Goal: Information Seeking & Learning: Learn about a topic

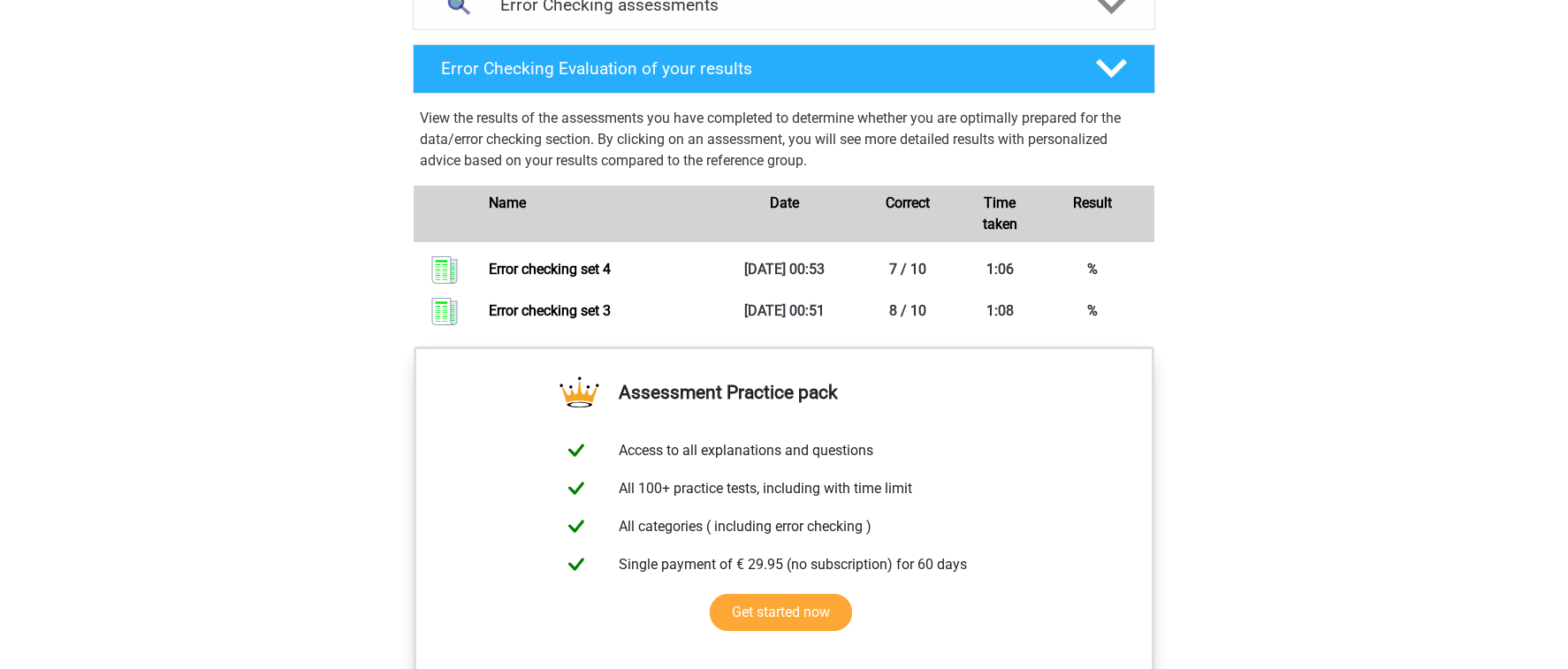
scroll to position [1029, 0]
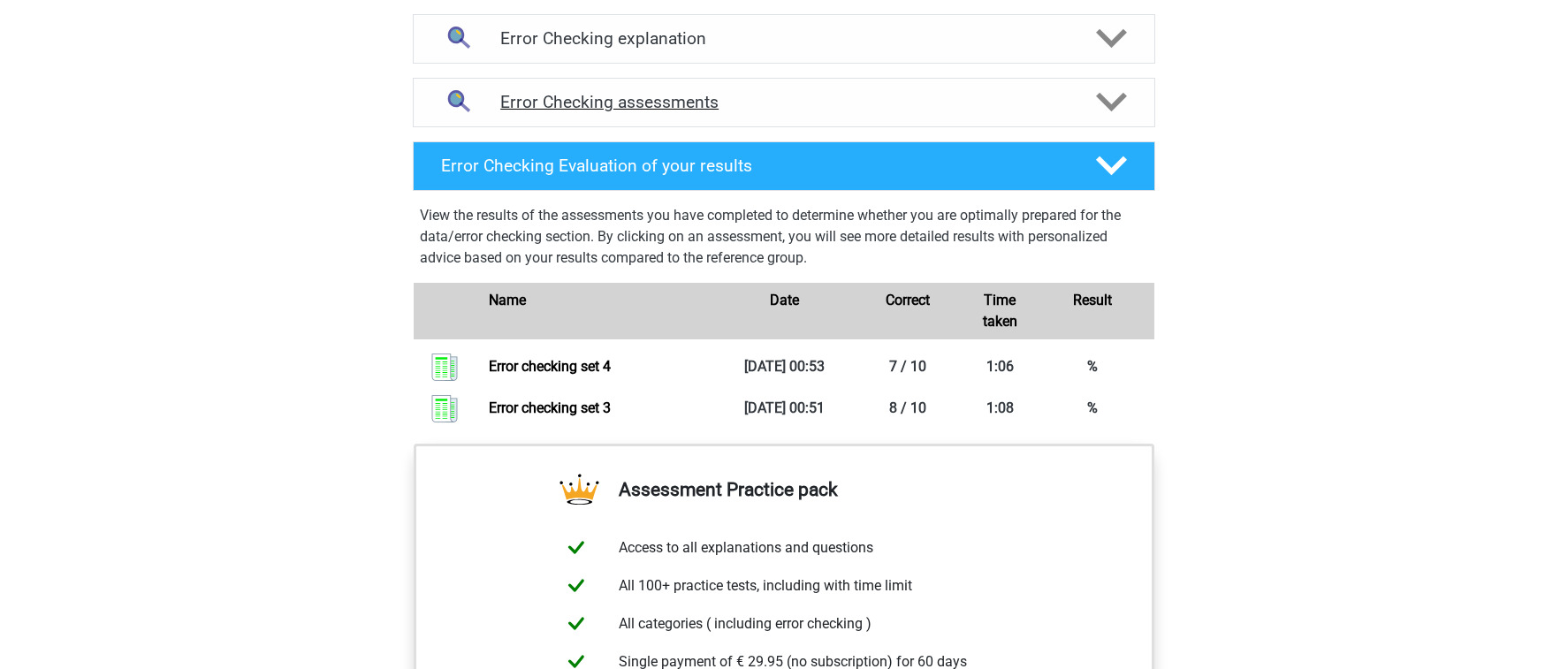
click at [746, 98] on h4 "Error Checking assessments" at bounding box center [784, 101] width 568 height 21
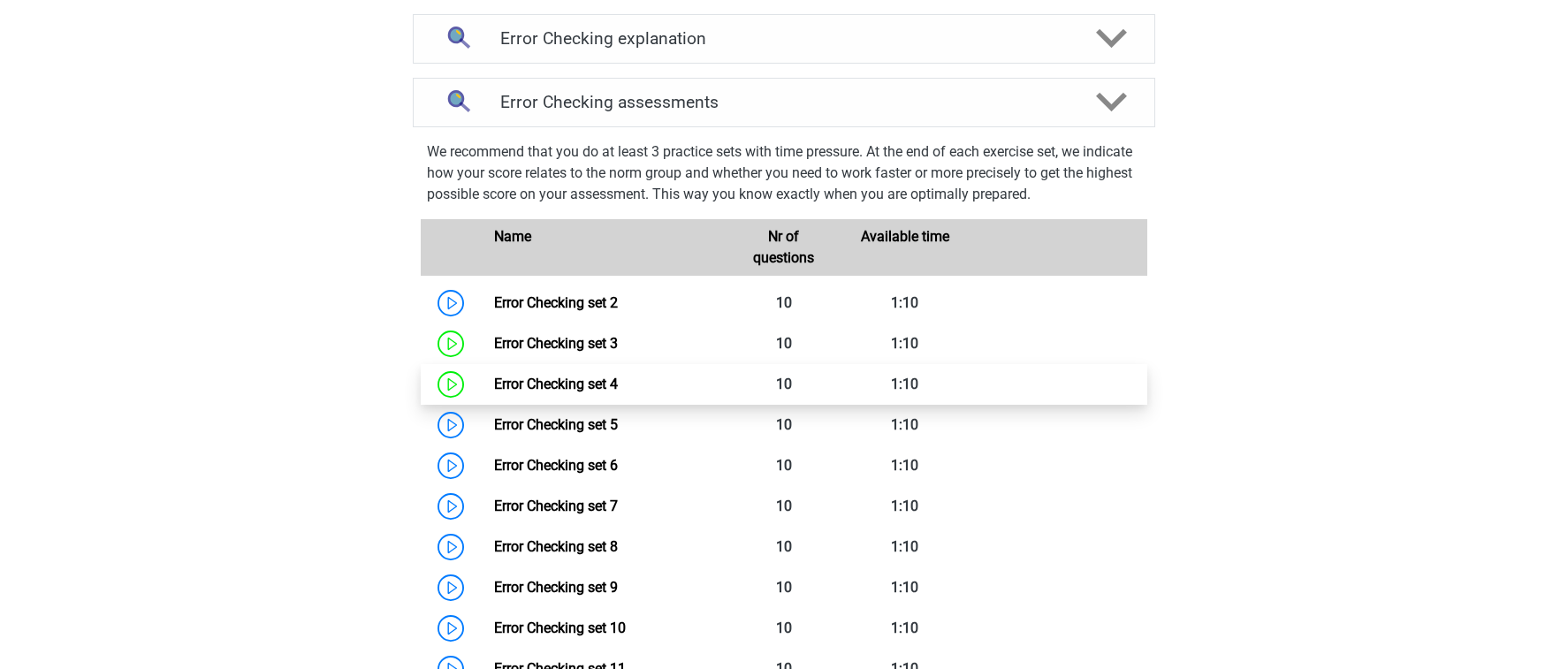
click at [618, 381] on link "Error Checking set 4" at bounding box center [556, 383] width 124 height 17
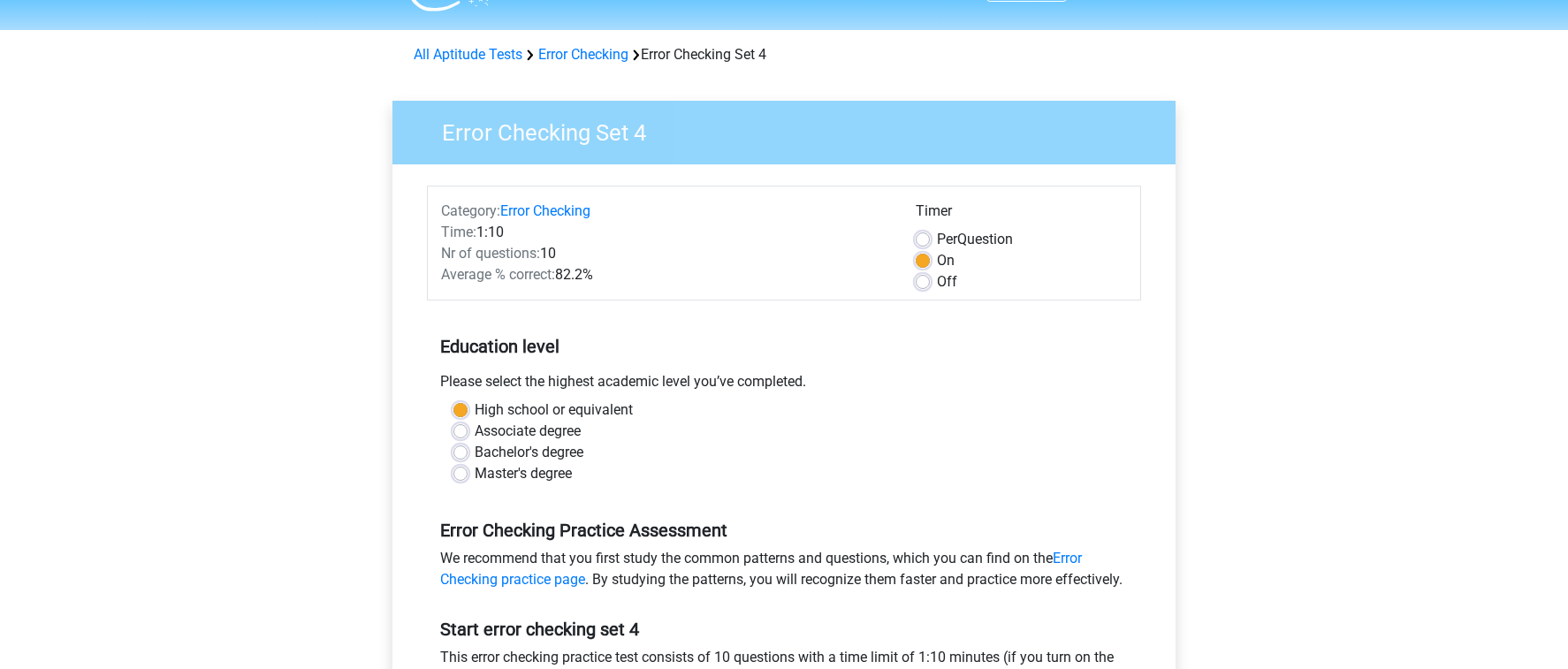
scroll to position [74, 0]
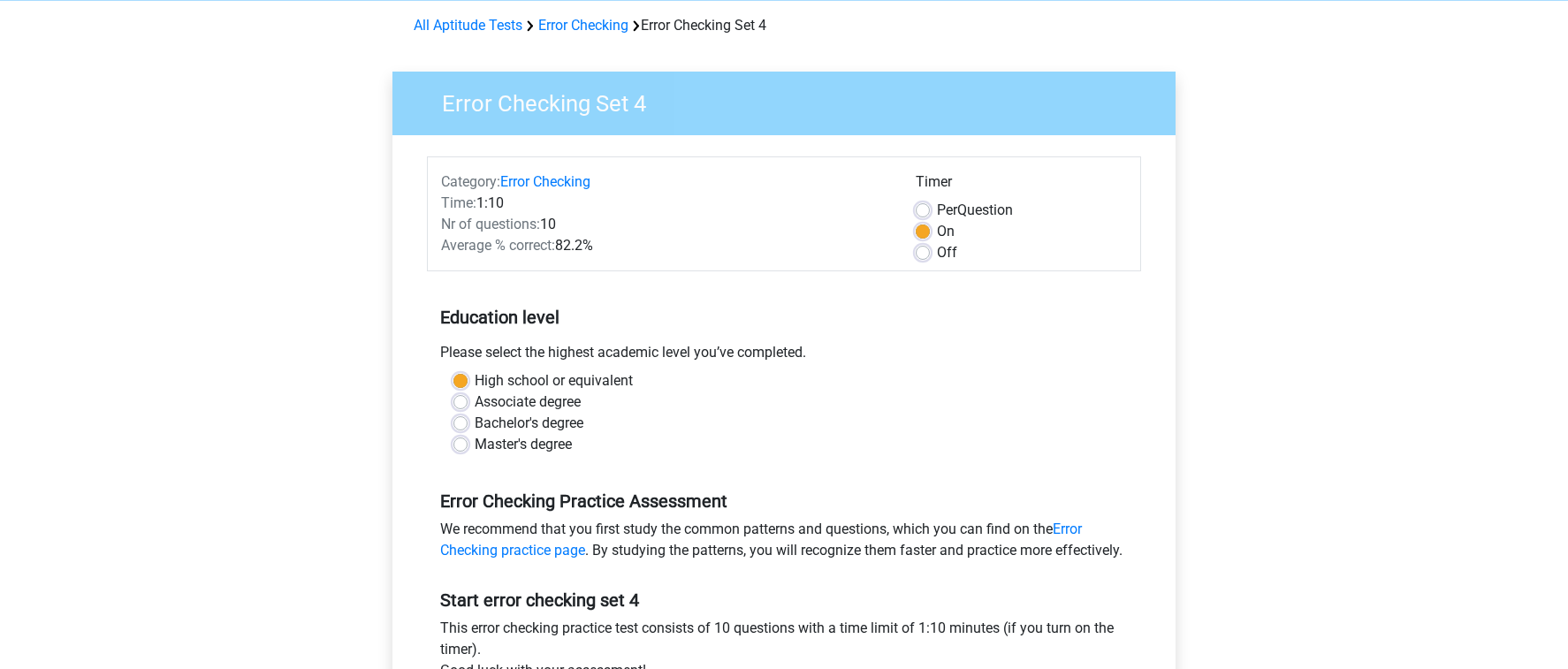
click at [937, 253] on label "Off" at bounding box center [947, 253] width 21 height 22
click at [919, 253] on input "Off" at bounding box center [923, 251] width 14 height 18
radio input "true"
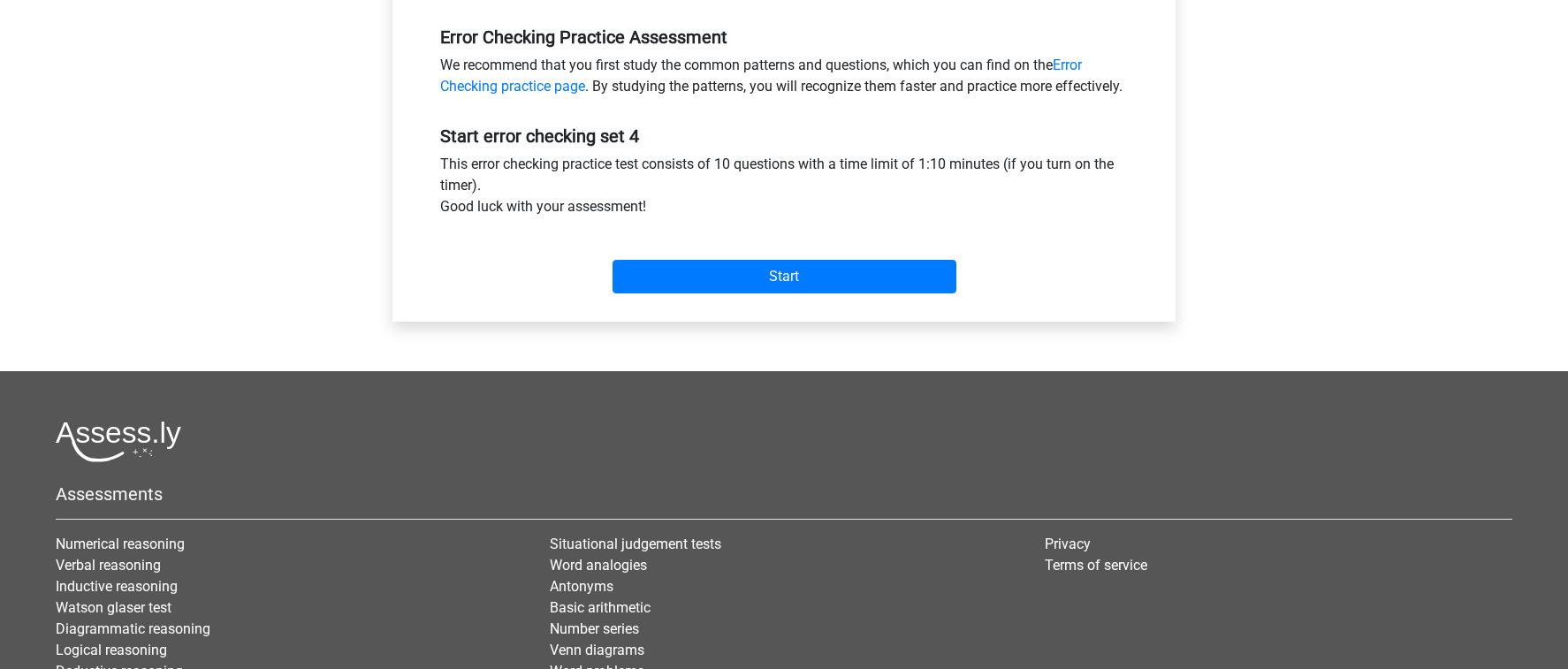
scroll to position [520, 0]
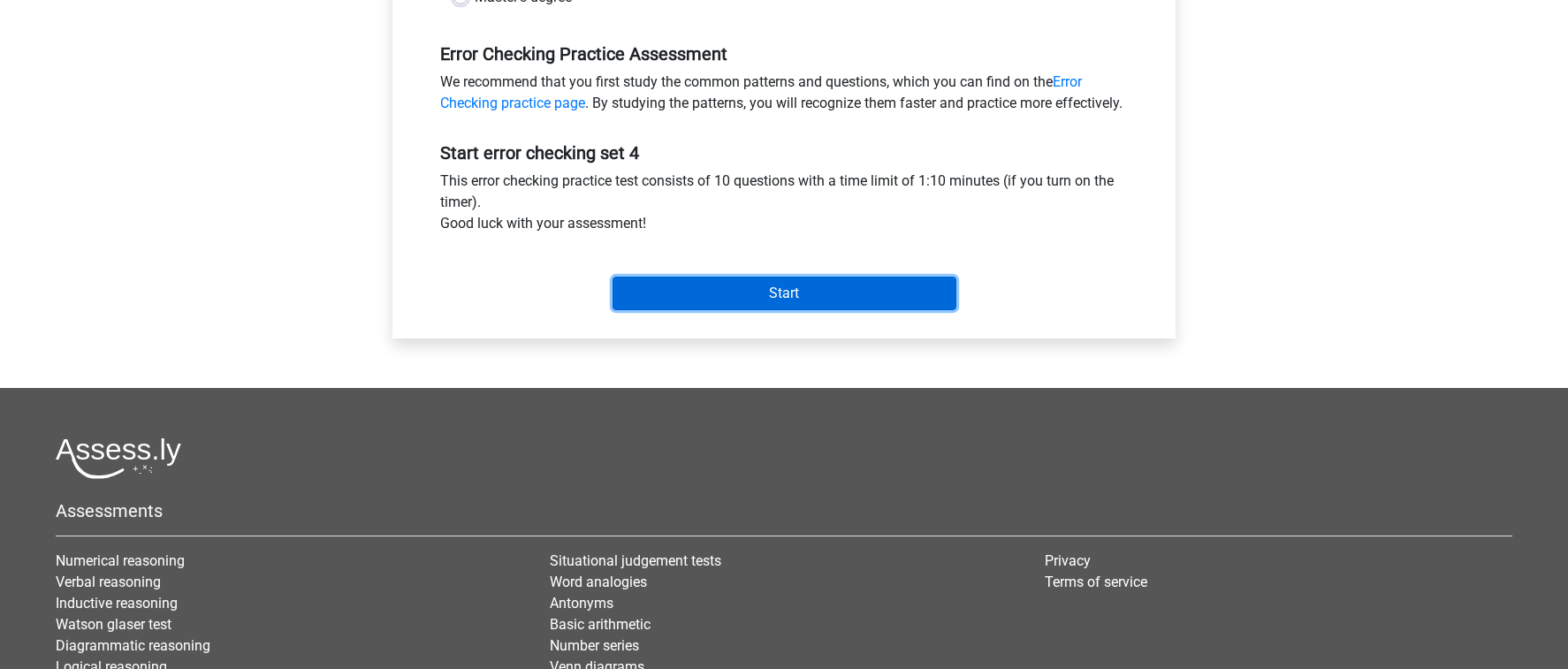
click at [720, 310] on input "Start" at bounding box center [784, 293] width 344 height 33
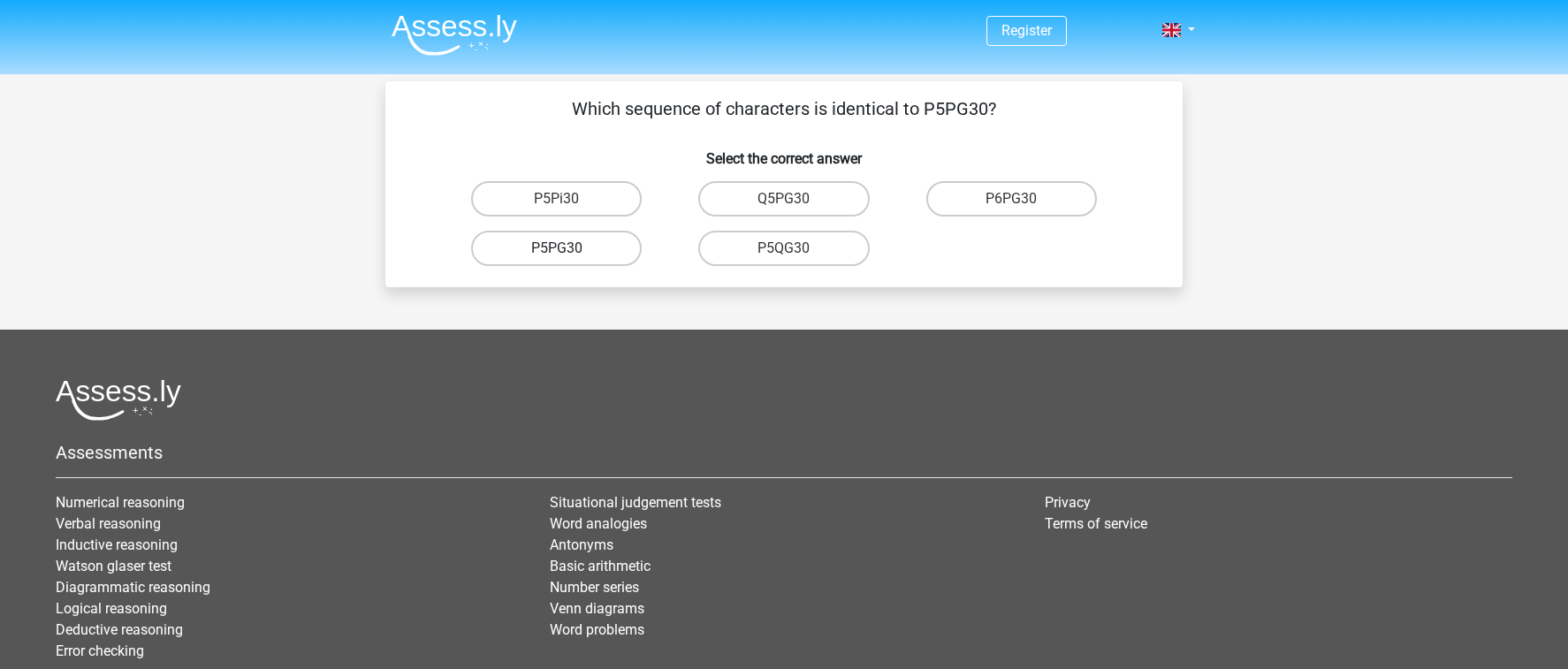
click at [600, 254] on label "P5PG30" at bounding box center [556, 248] width 171 height 35
click at [569, 254] on input "P5PG30" at bounding box center [563, 253] width 12 height 12
radio input "true"
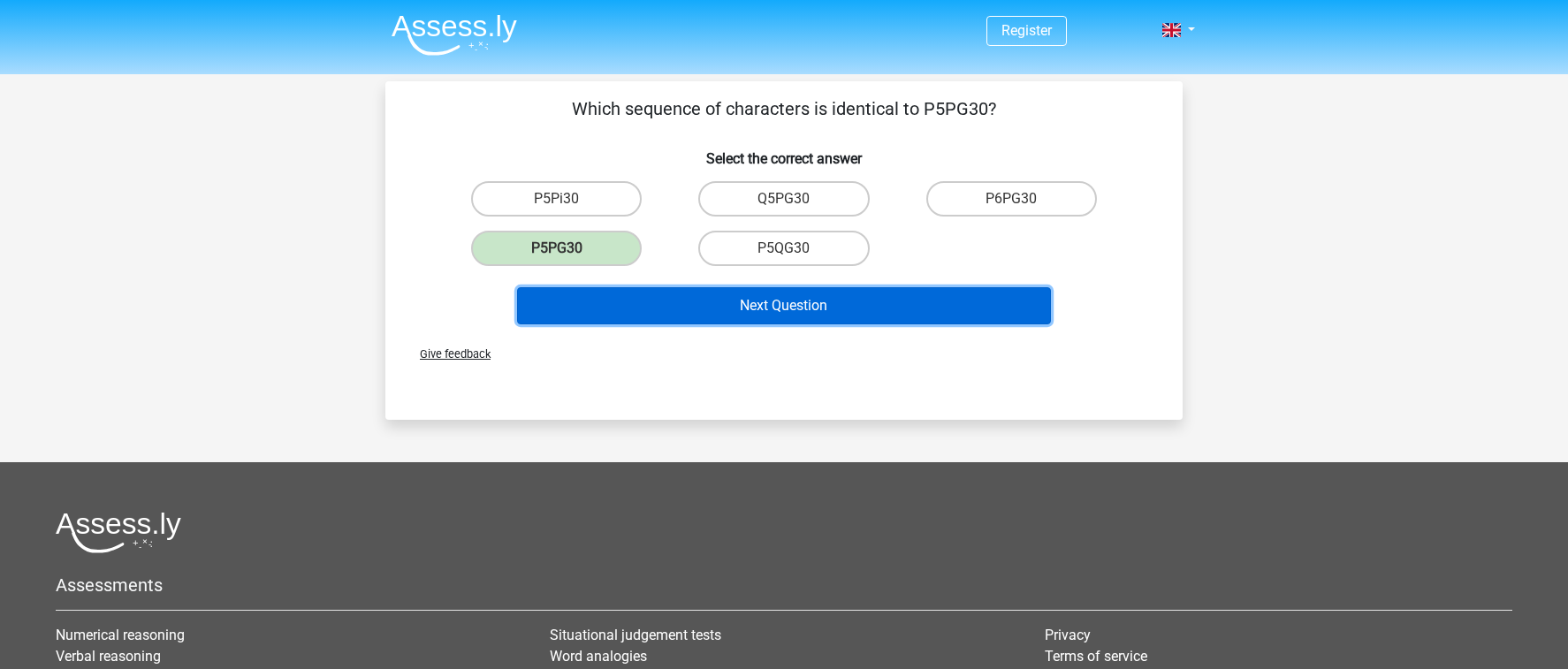
click at [716, 309] on button "Next Question" at bounding box center [784, 305] width 535 height 37
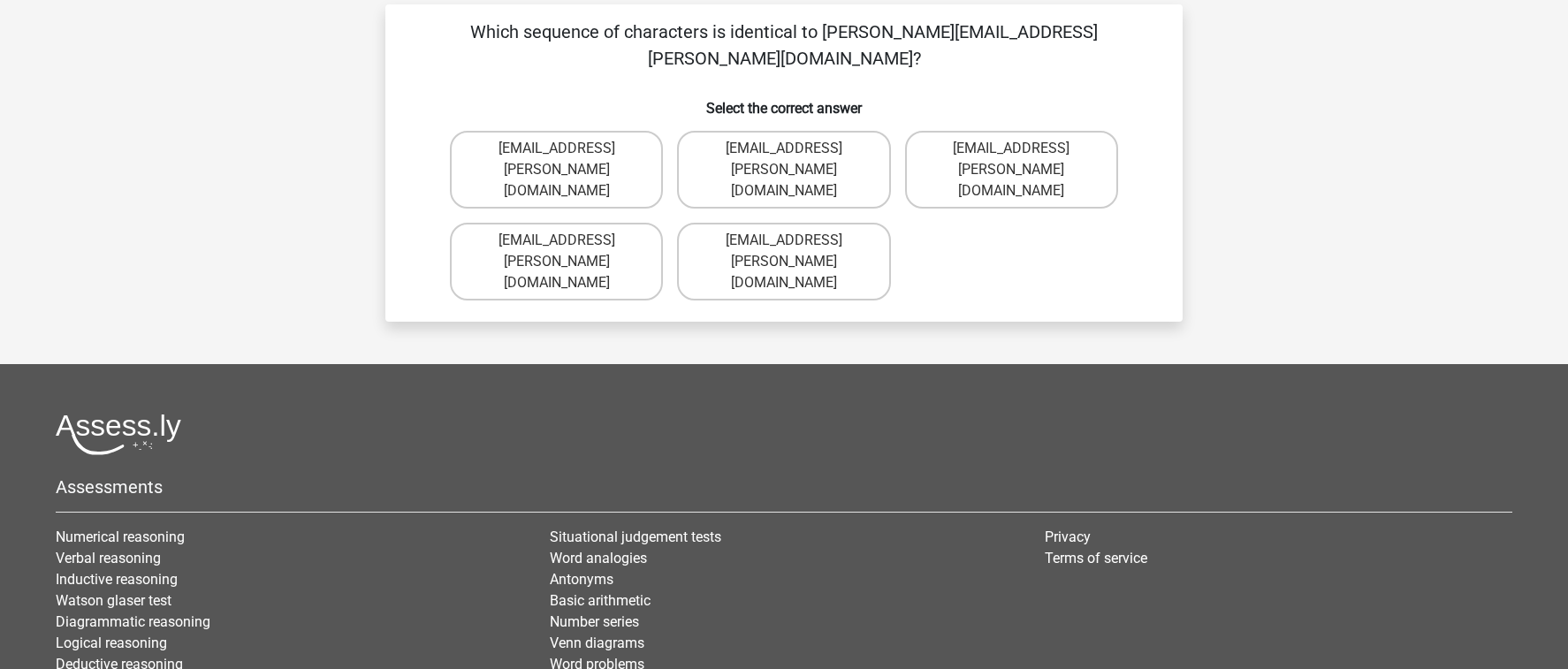
scroll to position [70, 0]
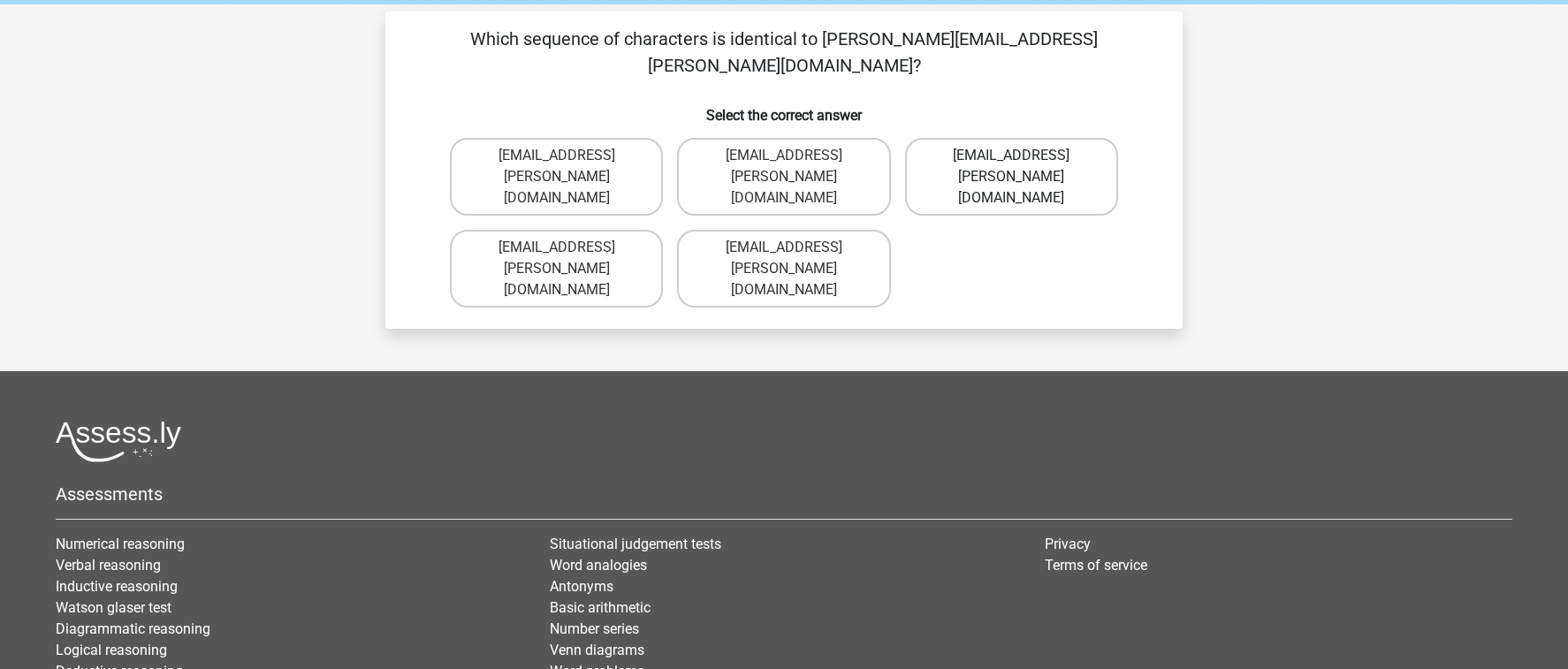
click at [993, 138] on label "[EMAIL_ADDRESS][PERSON_NAME][DOMAIN_NAME]" at bounding box center [1011, 176] width 213 height 78
click at [1011, 155] on input "[EMAIL_ADDRESS][PERSON_NAME][DOMAIN_NAME]" at bounding box center [1016, 161] width 12 height 12
radio input "true"
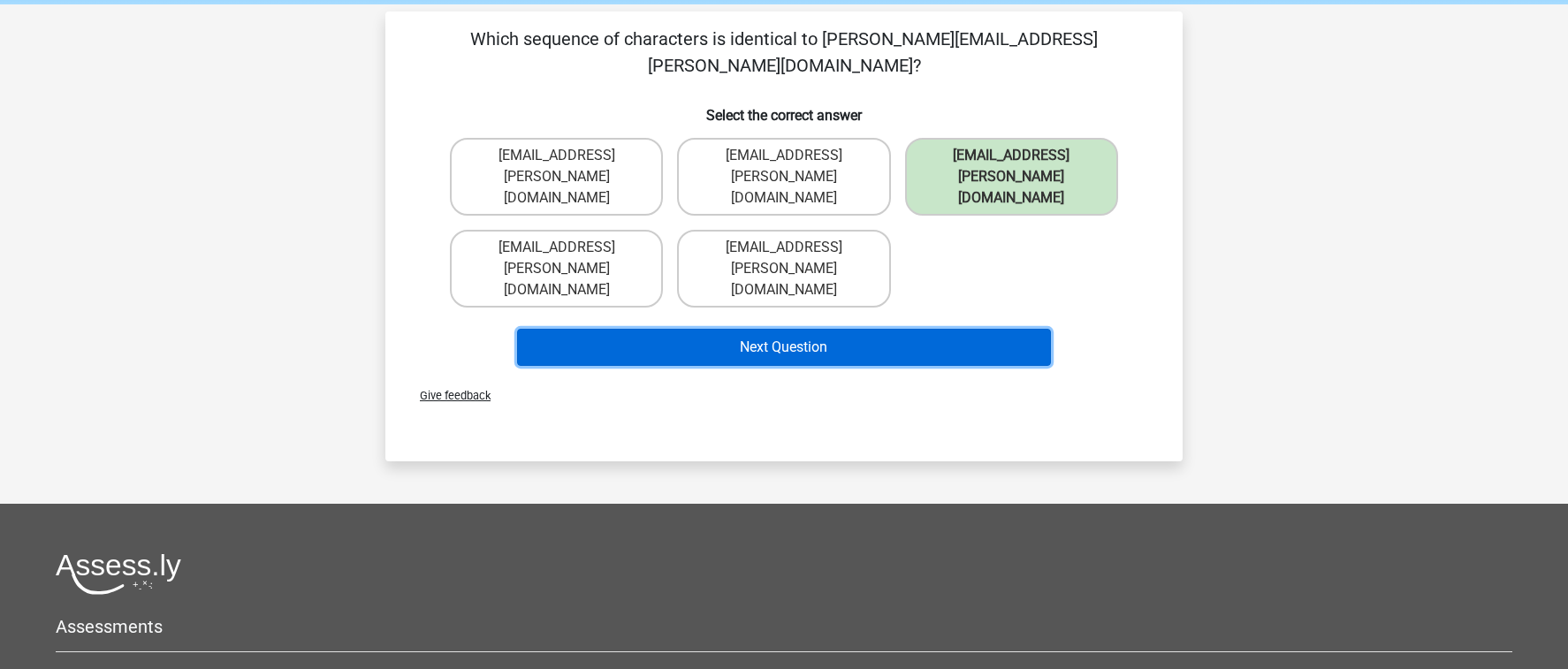
click at [976, 329] on button "Next Question" at bounding box center [784, 347] width 535 height 37
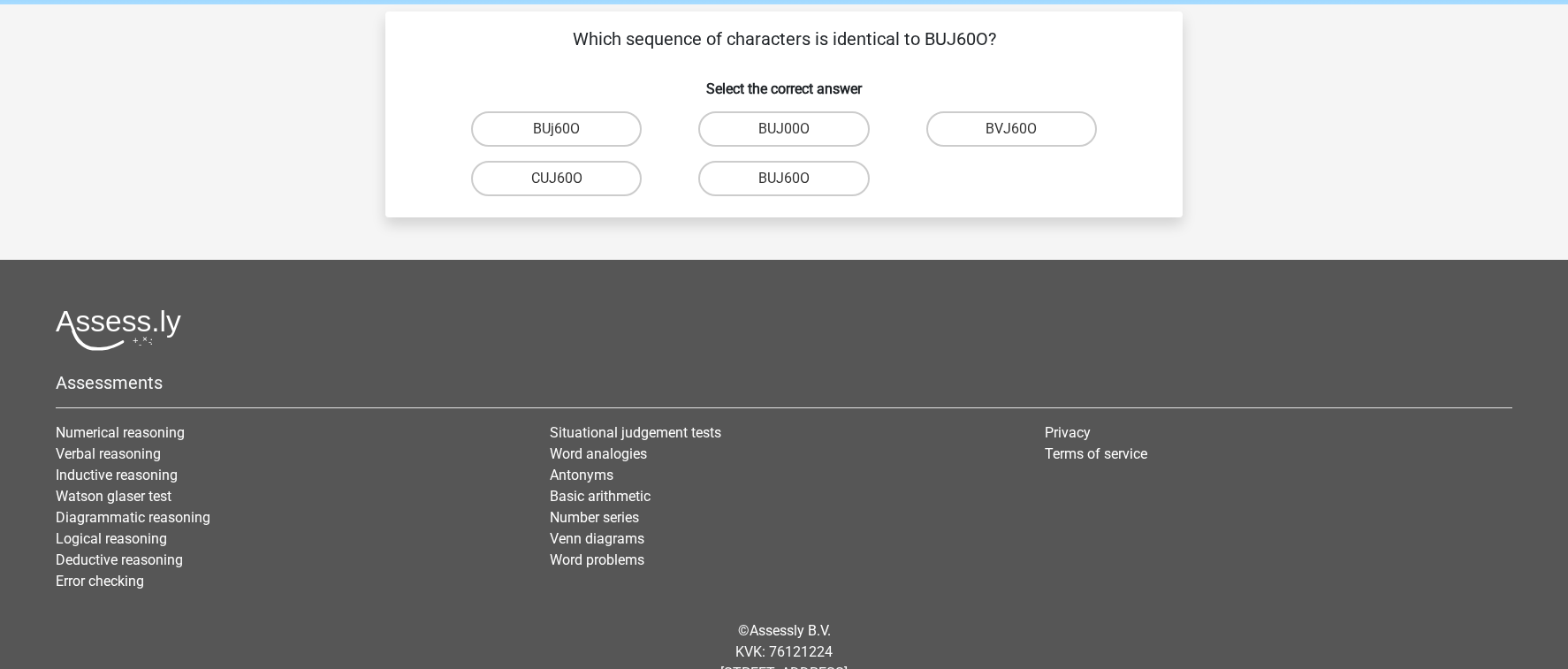
scroll to position [81, 0]
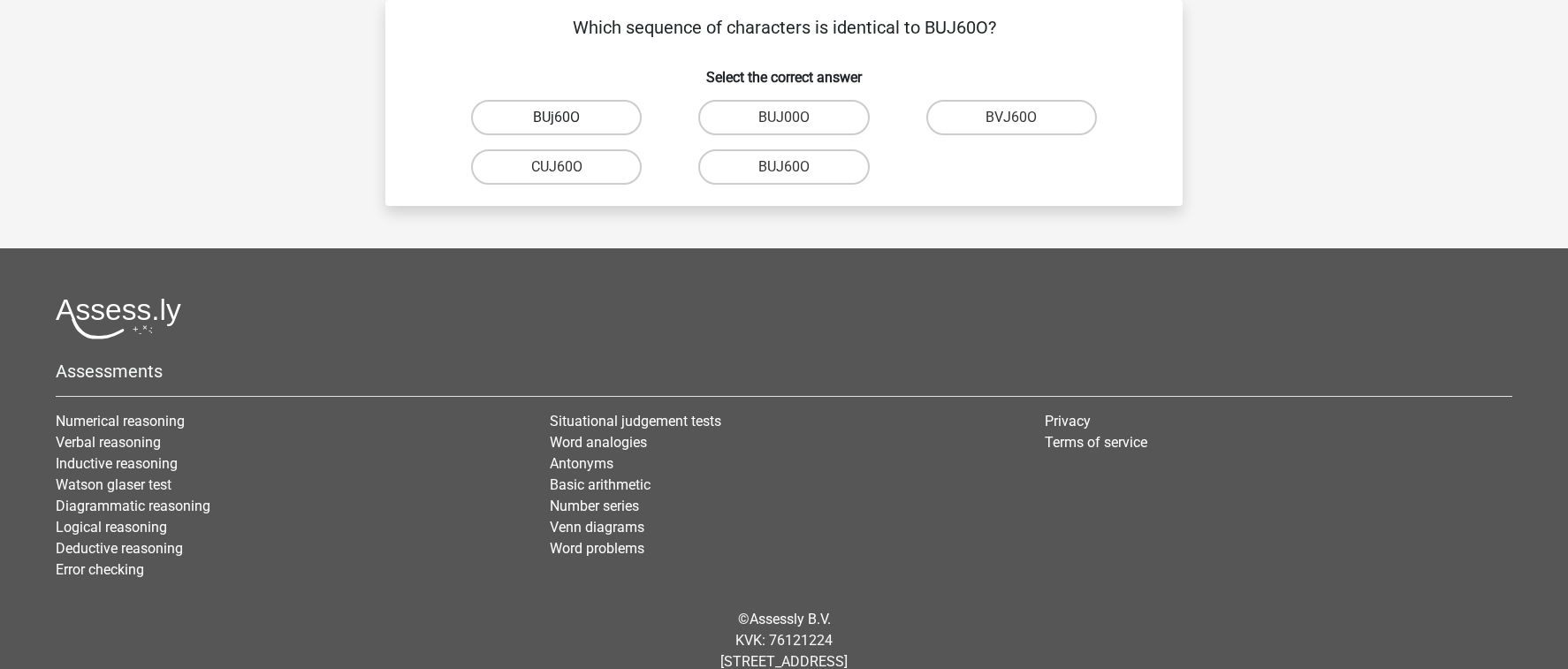
click at [623, 118] on label "BUj60O" at bounding box center [556, 117] width 171 height 35
click at [569, 118] on input "BUj60O" at bounding box center [563, 123] width 12 height 12
radio input "true"
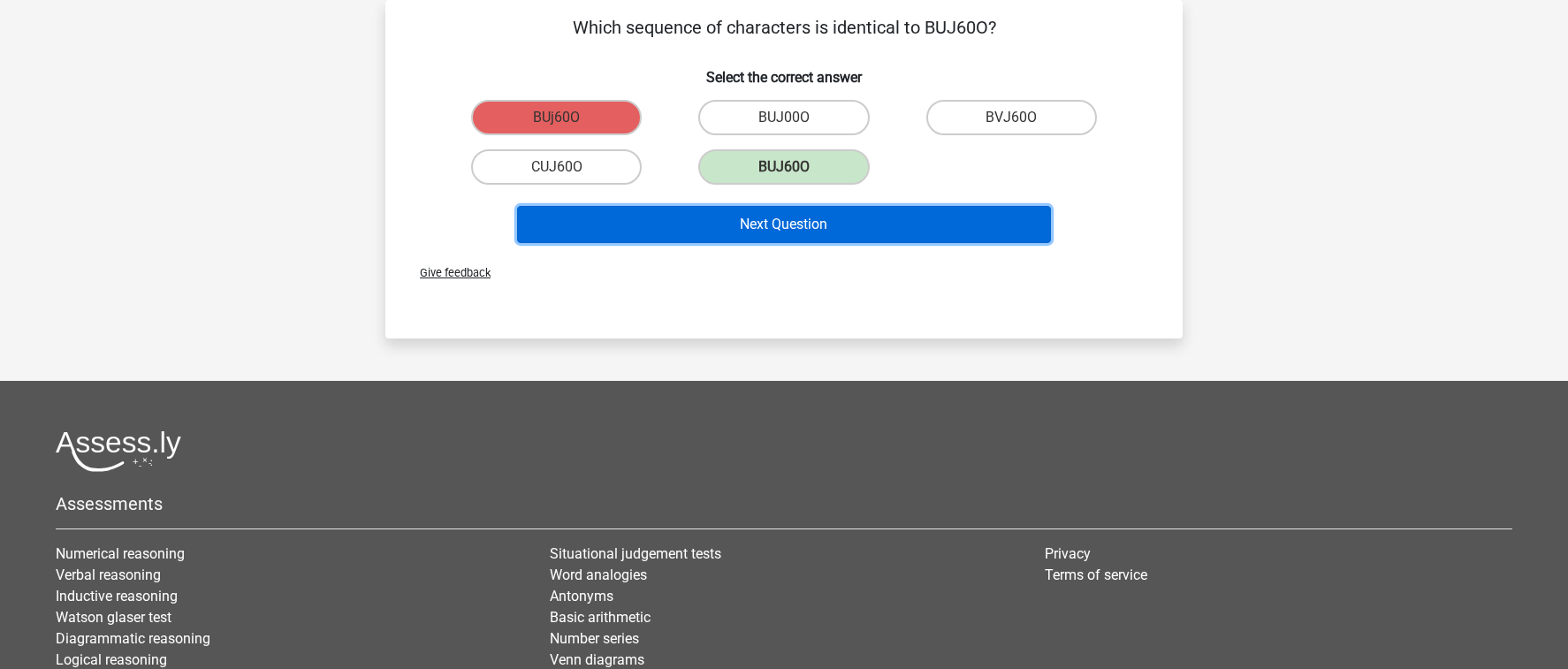
click at [757, 227] on button "Next Question" at bounding box center [784, 224] width 535 height 37
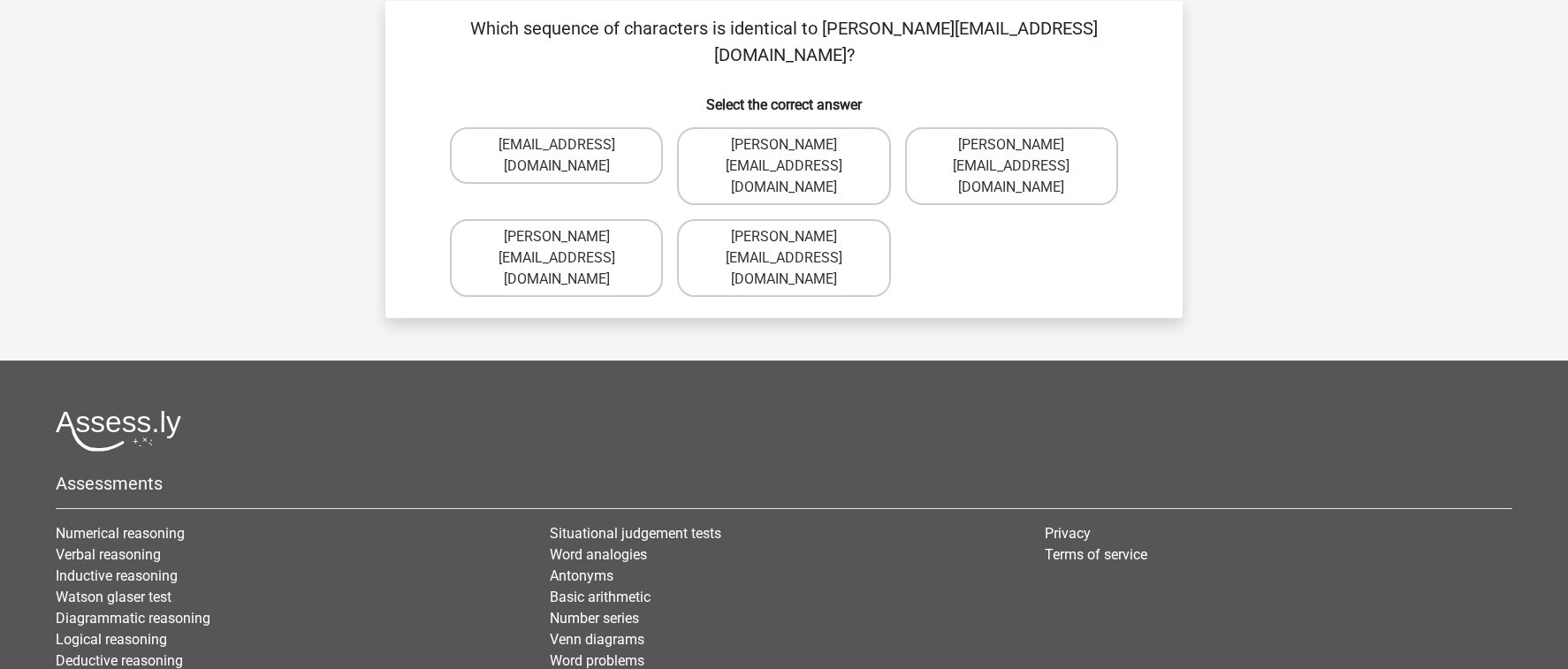
scroll to position [78, 0]
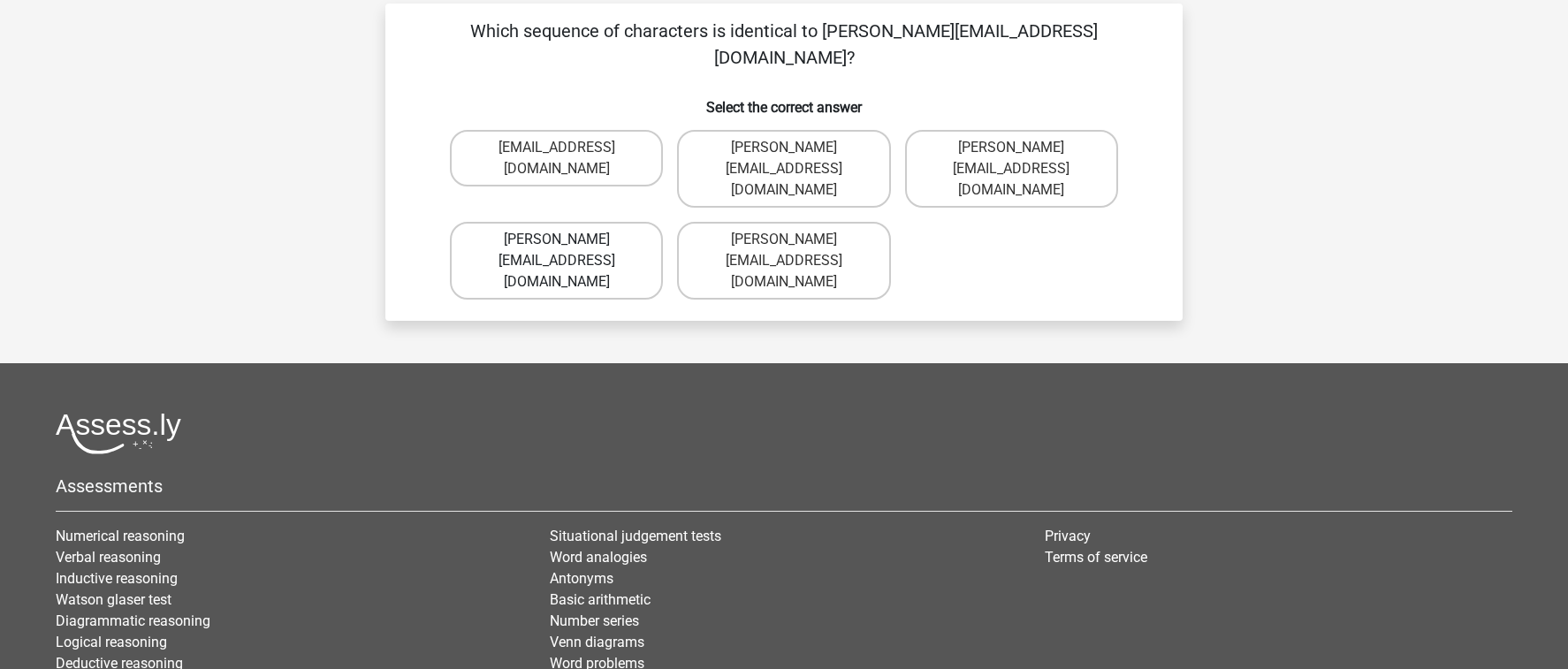
click at [603, 222] on label "[PERSON_NAME][EMAIL_ADDRESS][DOMAIN_NAME]" at bounding box center [556, 260] width 213 height 78
click at [569, 240] on input "[PERSON_NAME][EMAIL_ADDRESS][DOMAIN_NAME]" at bounding box center [563, 245] width 12 height 12
radio input "true"
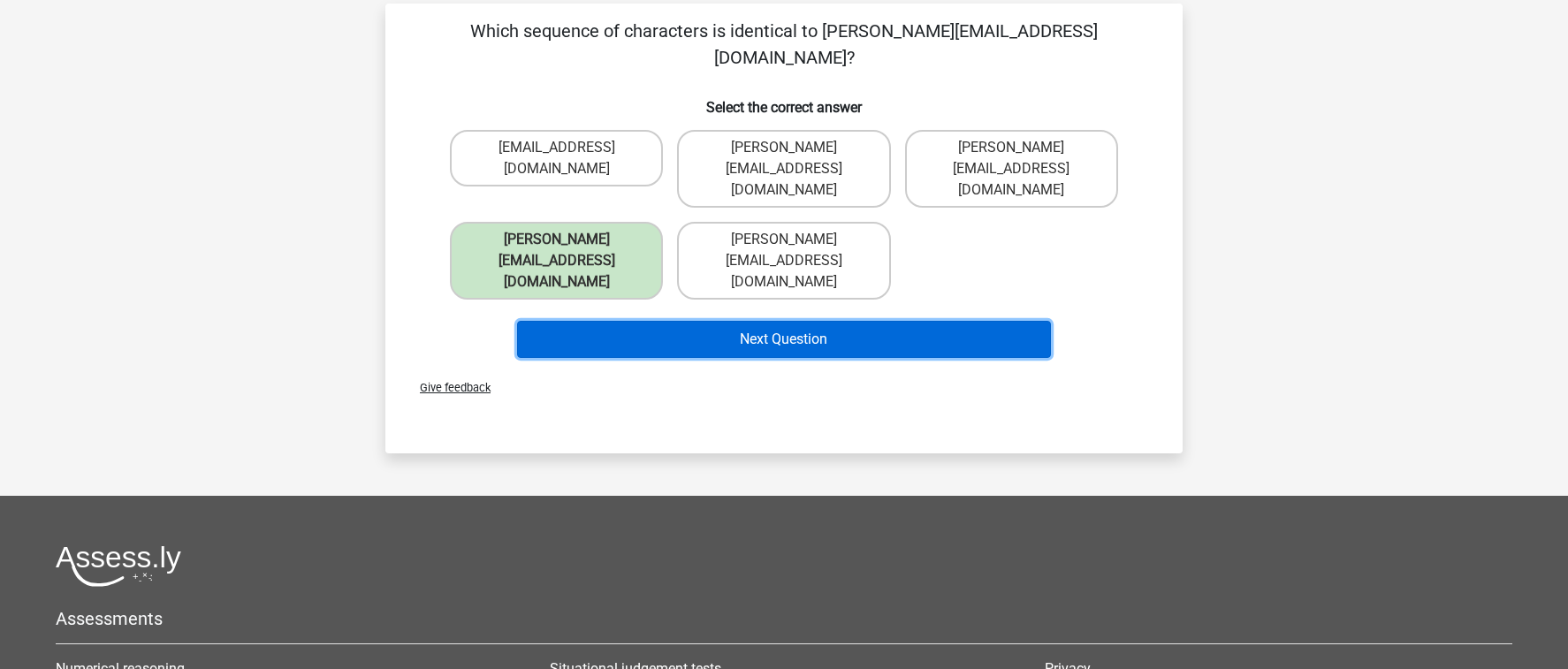
click at [706, 321] on button "Next Question" at bounding box center [784, 339] width 535 height 37
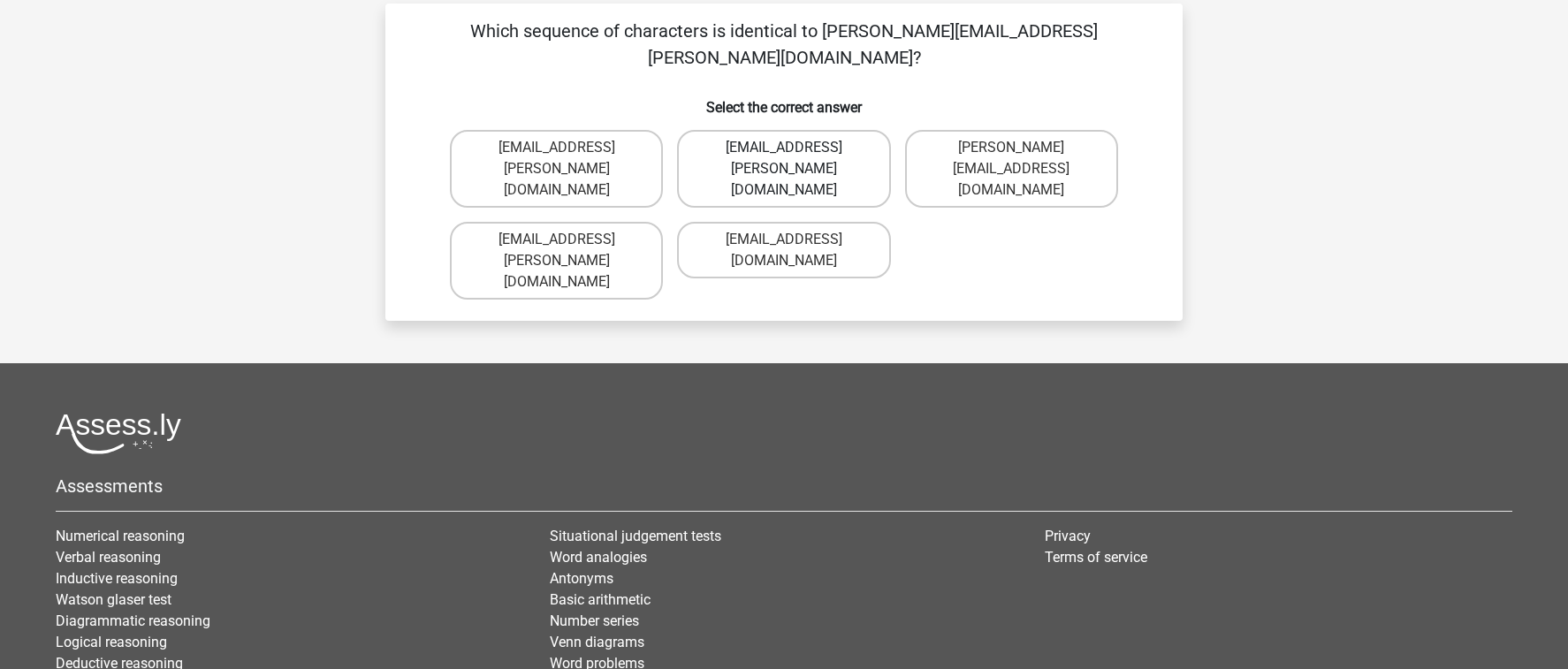
click at [776, 130] on label "[EMAIL_ADDRESS][PERSON_NAME][DOMAIN_NAME]" at bounding box center [784, 169] width 213 height 78
click at [784, 147] on input "[EMAIL_ADDRESS][PERSON_NAME][DOMAIN_NAME]" at bounding box center [790, 153] width 12 height 12
radio input "true"
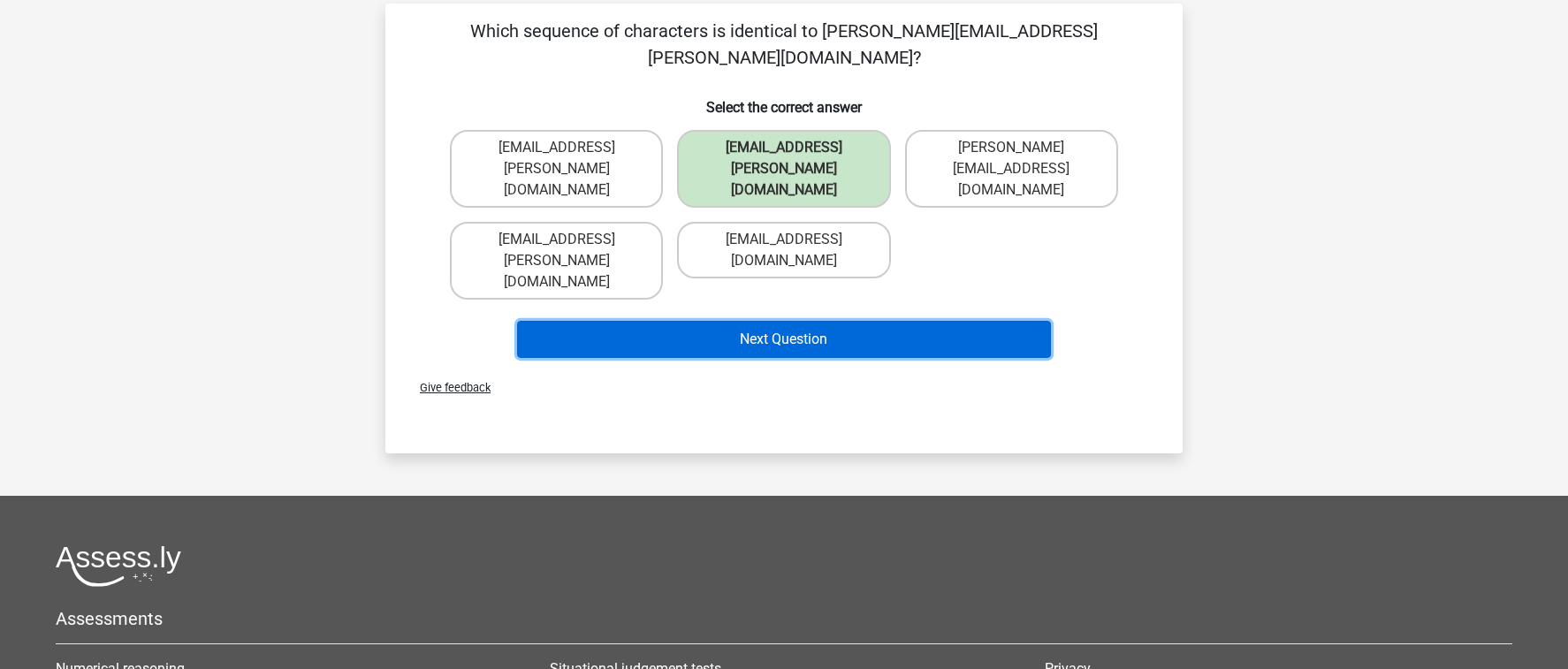
click at [833, 321] on button "Next Question" at bounding box center [784, 339] width 535 height 37
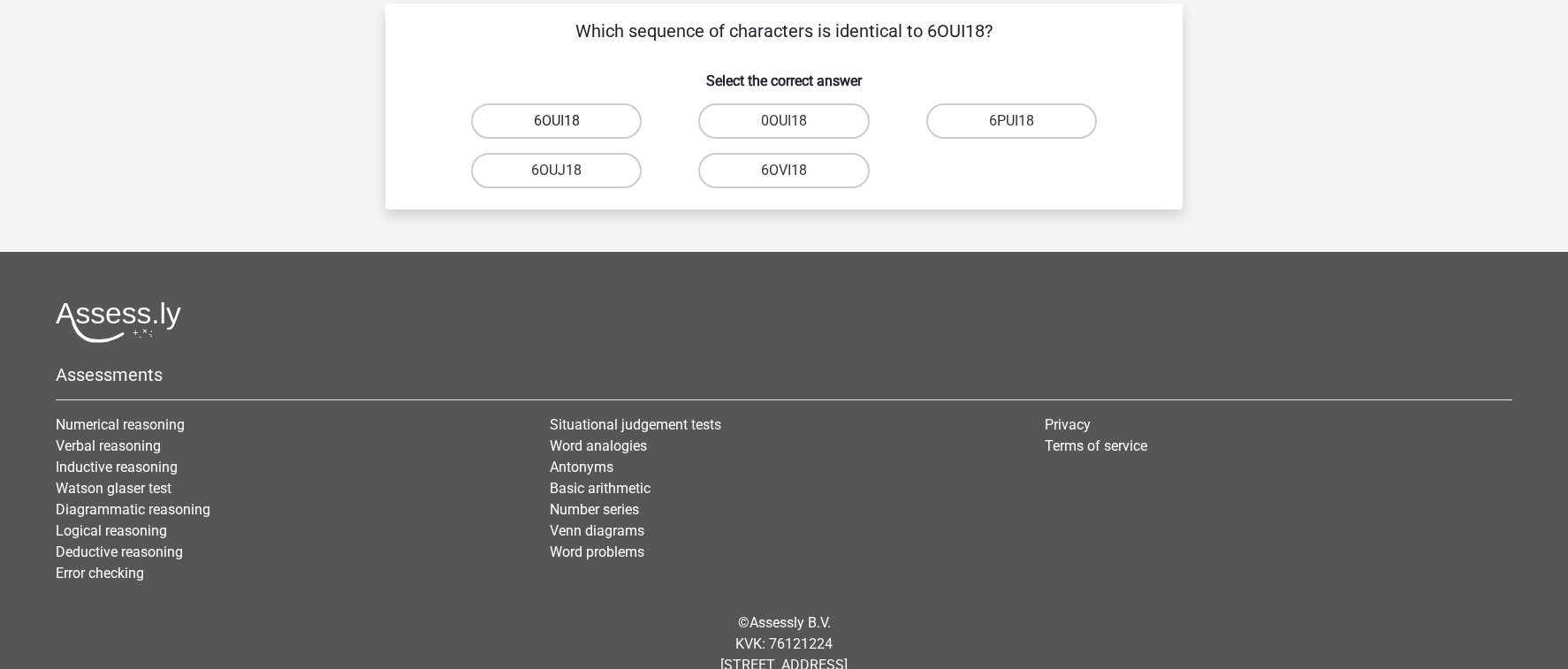
click at [595, 126] on label "6OUI18" at bounding box center [556, 120] width 171 height 35
click at [569, 126] on input "6OUI18" at bounding box center [563, 127] width 12 height 12
radio input "true"
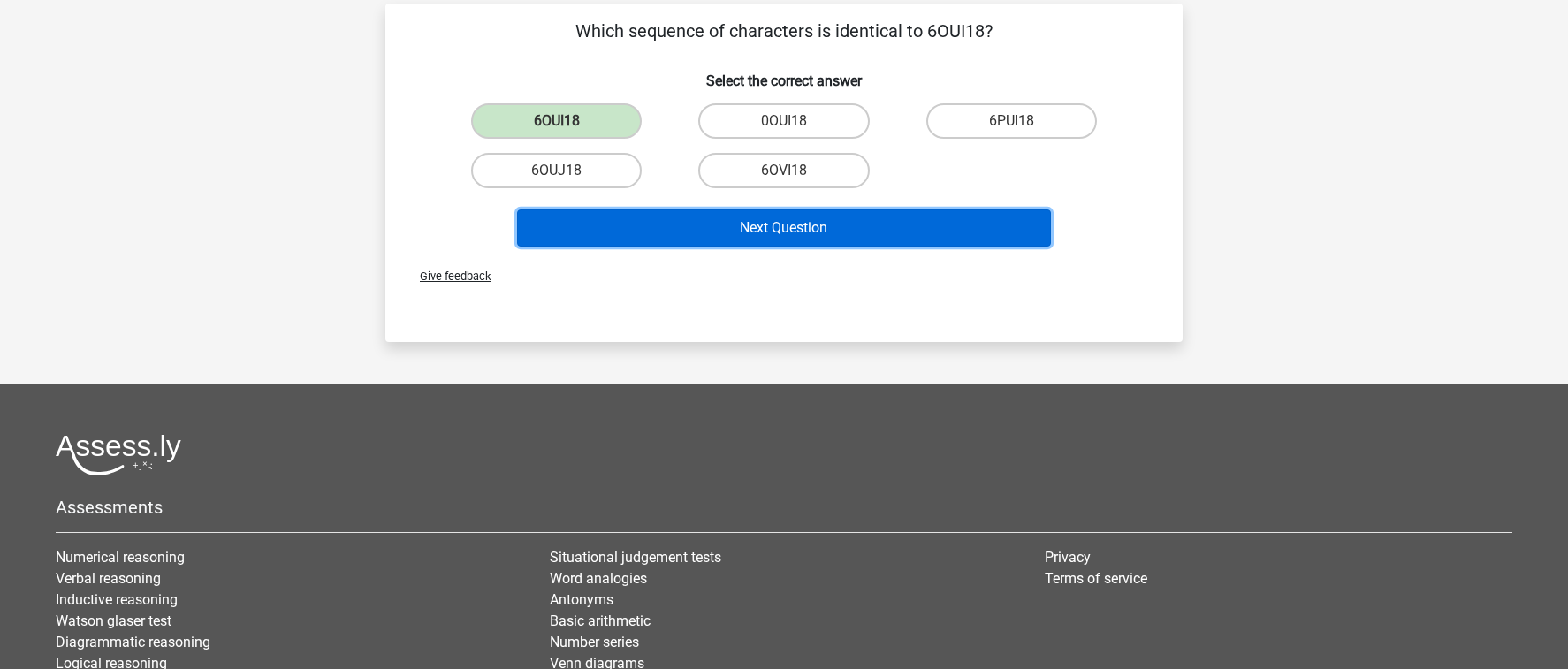
click at [785, 230] on button "Next Question" at bounding box center [784, 227] width 535 height 37
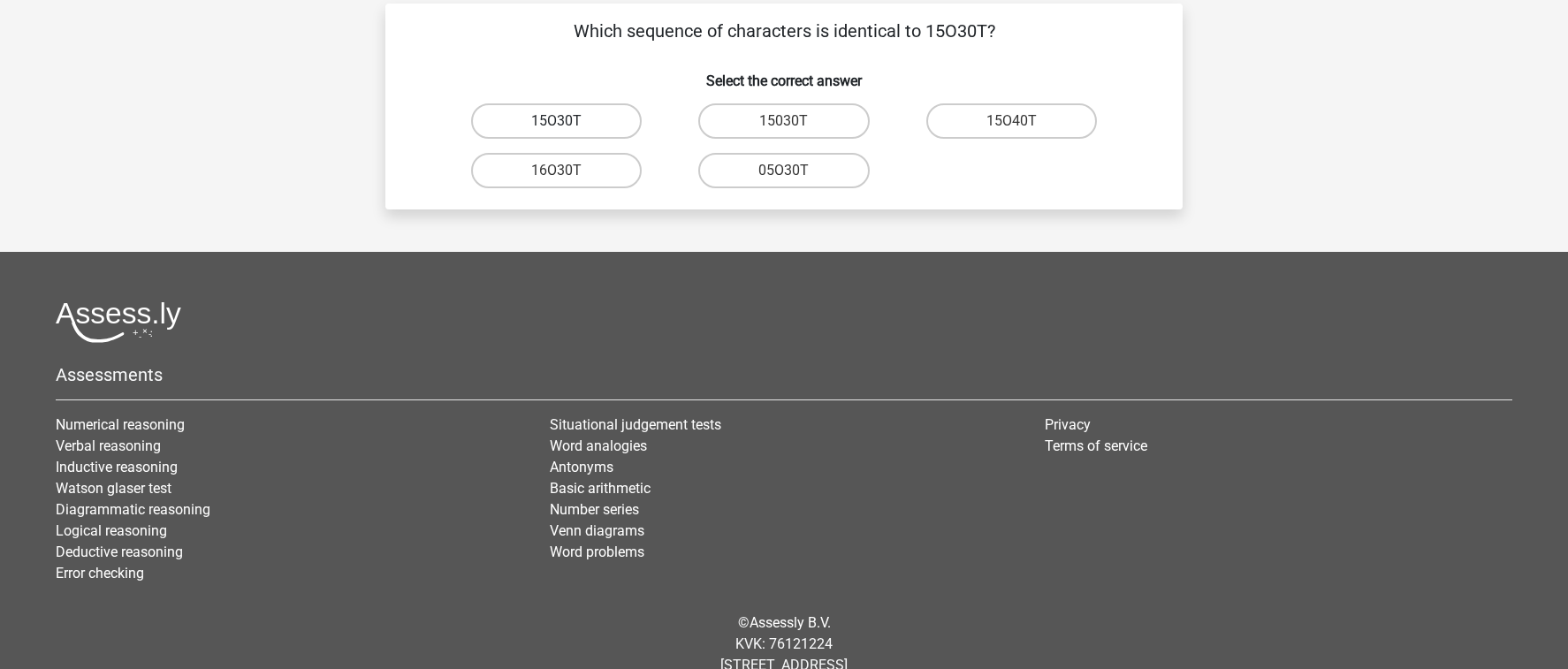
click at [587, 119] on label "15O30T" at bounding box center [556, 120] width 171 height 35
click at [569, 121] on input "15O30T" at bounding box center [563, 127] width 12 height 12
radio input "true"
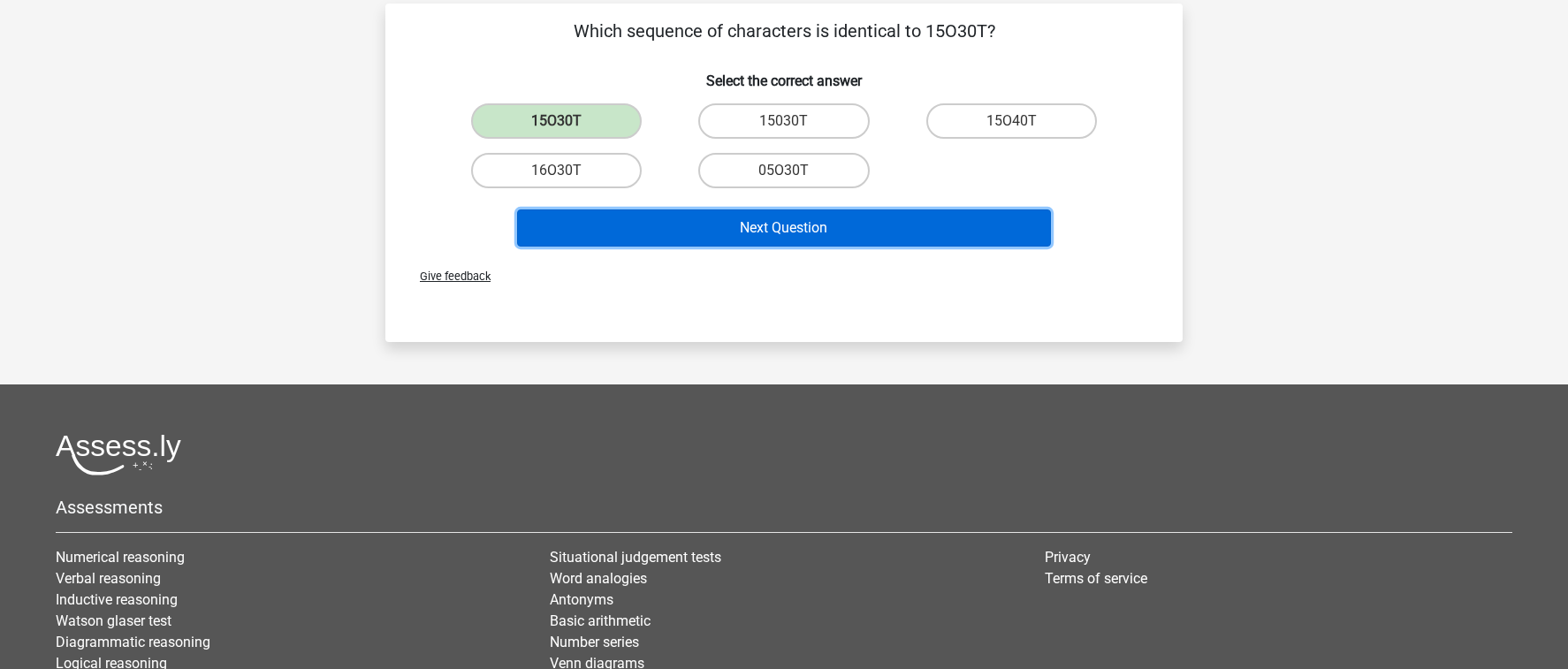
click at [741, 215] on button "Next Question" at bounding box center [784, 227] width 535 height 37
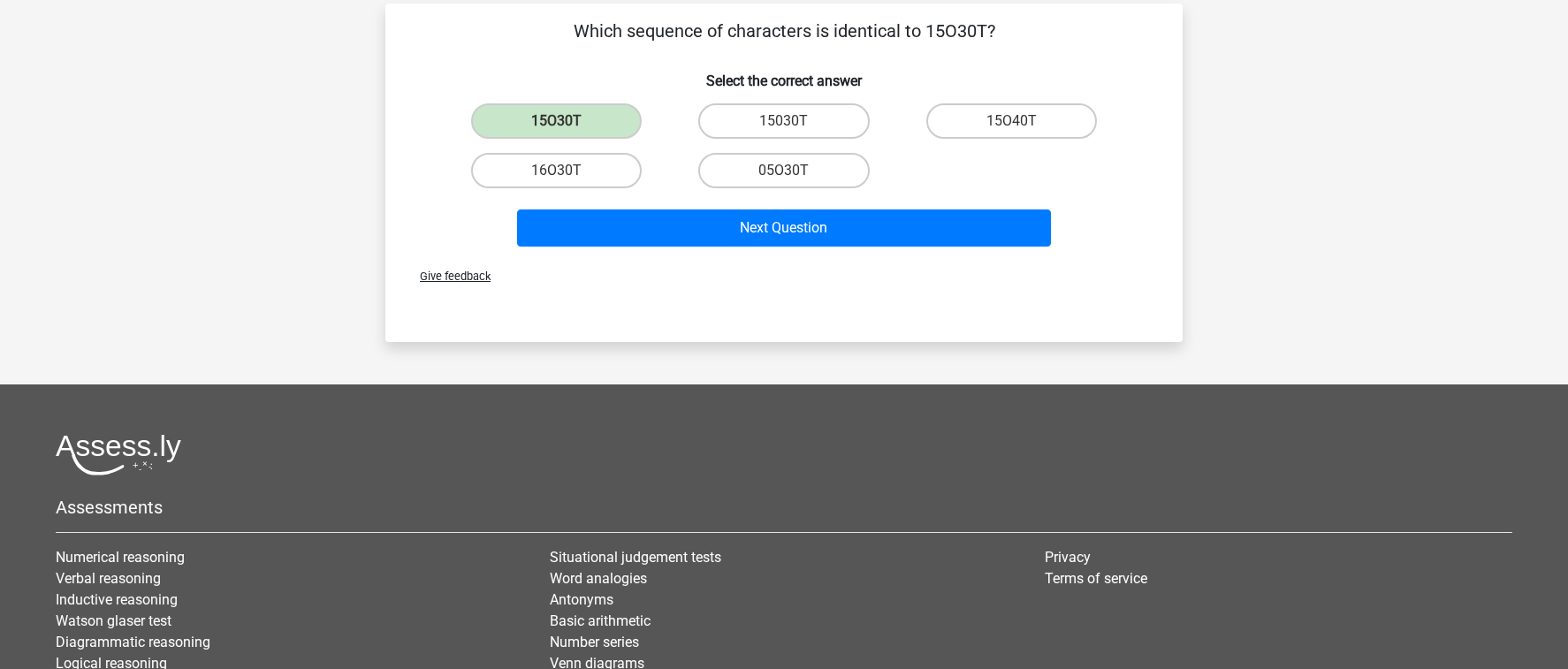
scroll to position [81, 0]
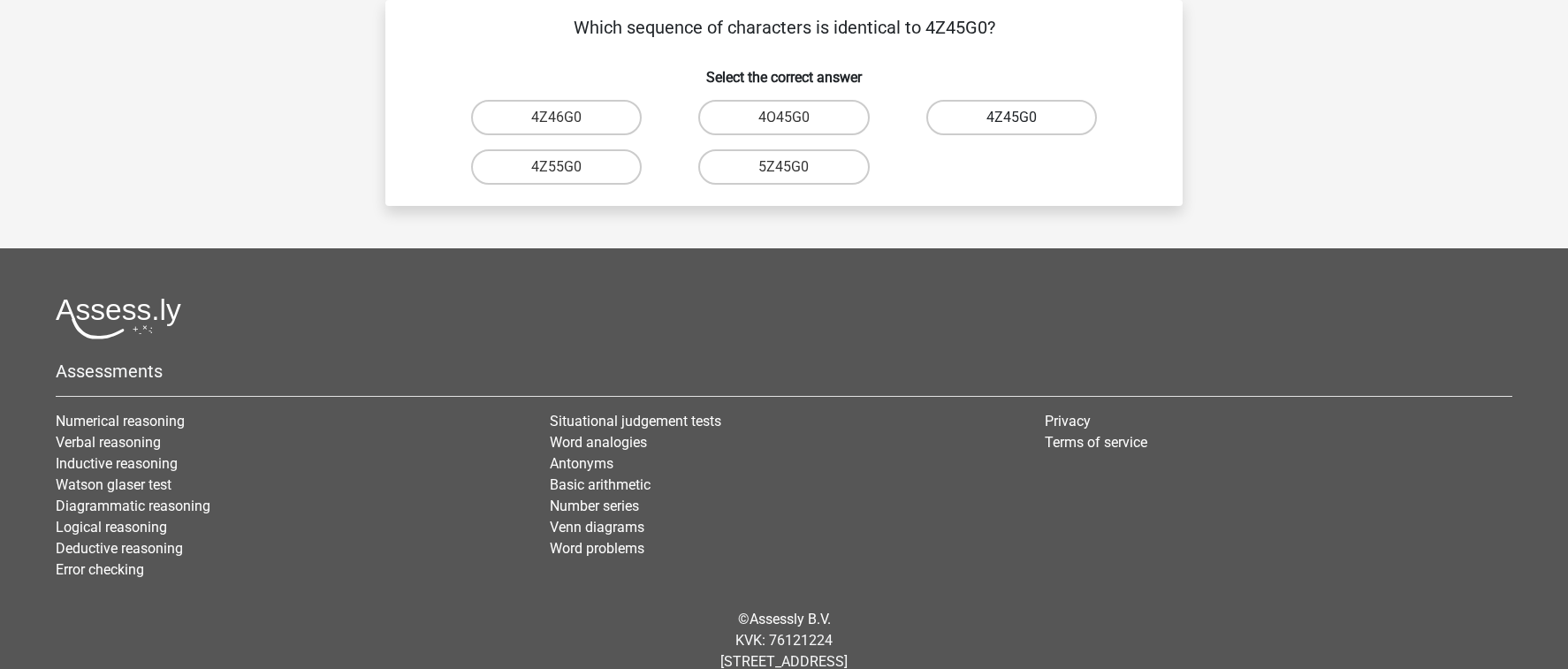
click at [968, 104] on label "4Z45G0" at bounding box center [1012, 117] width 171 height 35
click at [1011, 118] on input "4Z45G0" at bounding box center [1016, 123] width 12 height 12
radio input "true"
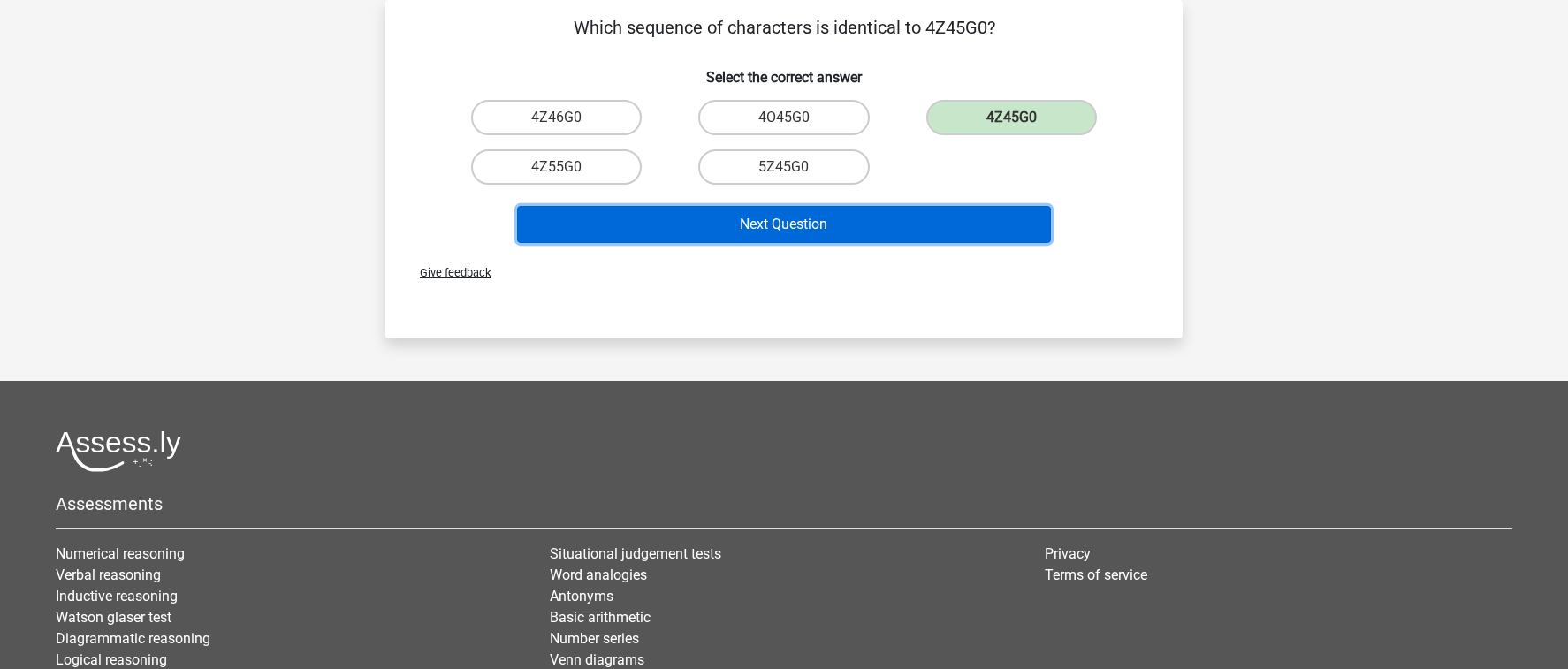
click at [873, 221] on button "Next Question" at bounding box center [784, 224] width 535 height 37
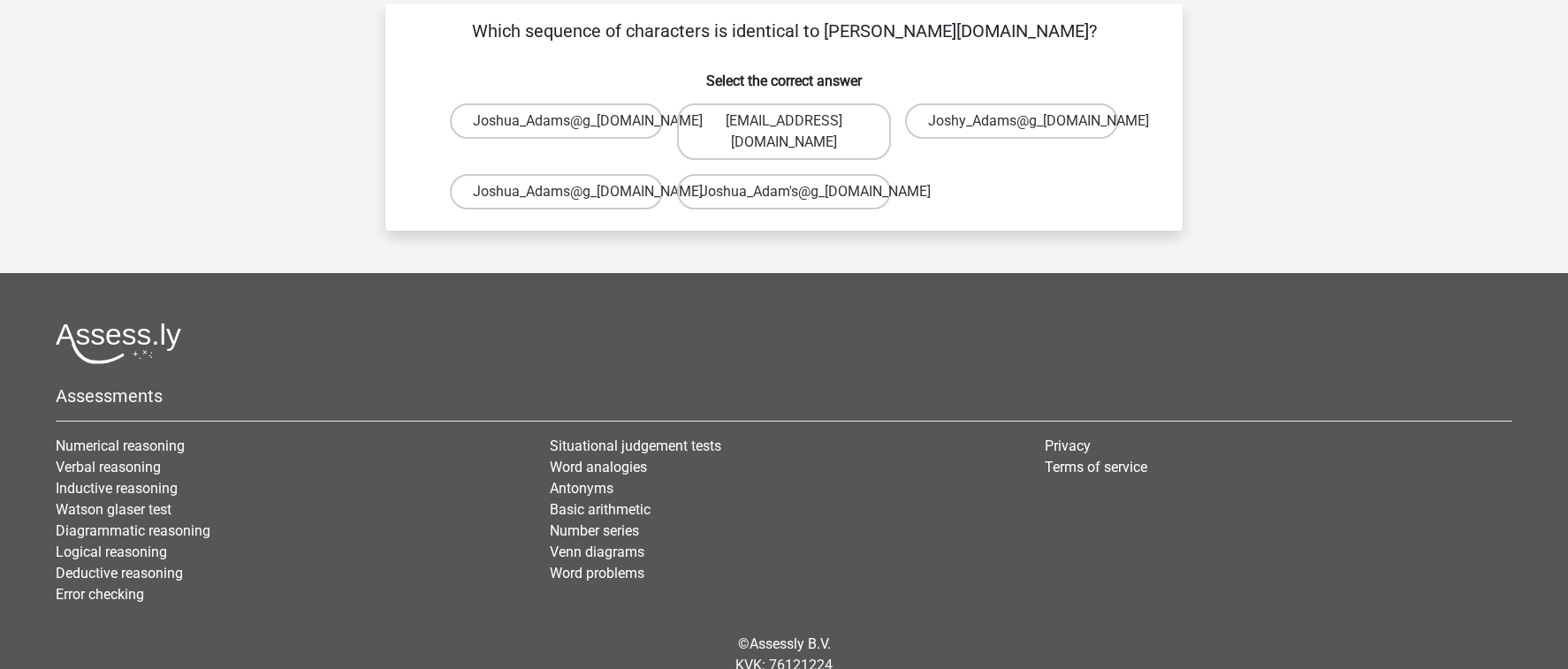
scroll to position [75, 0]
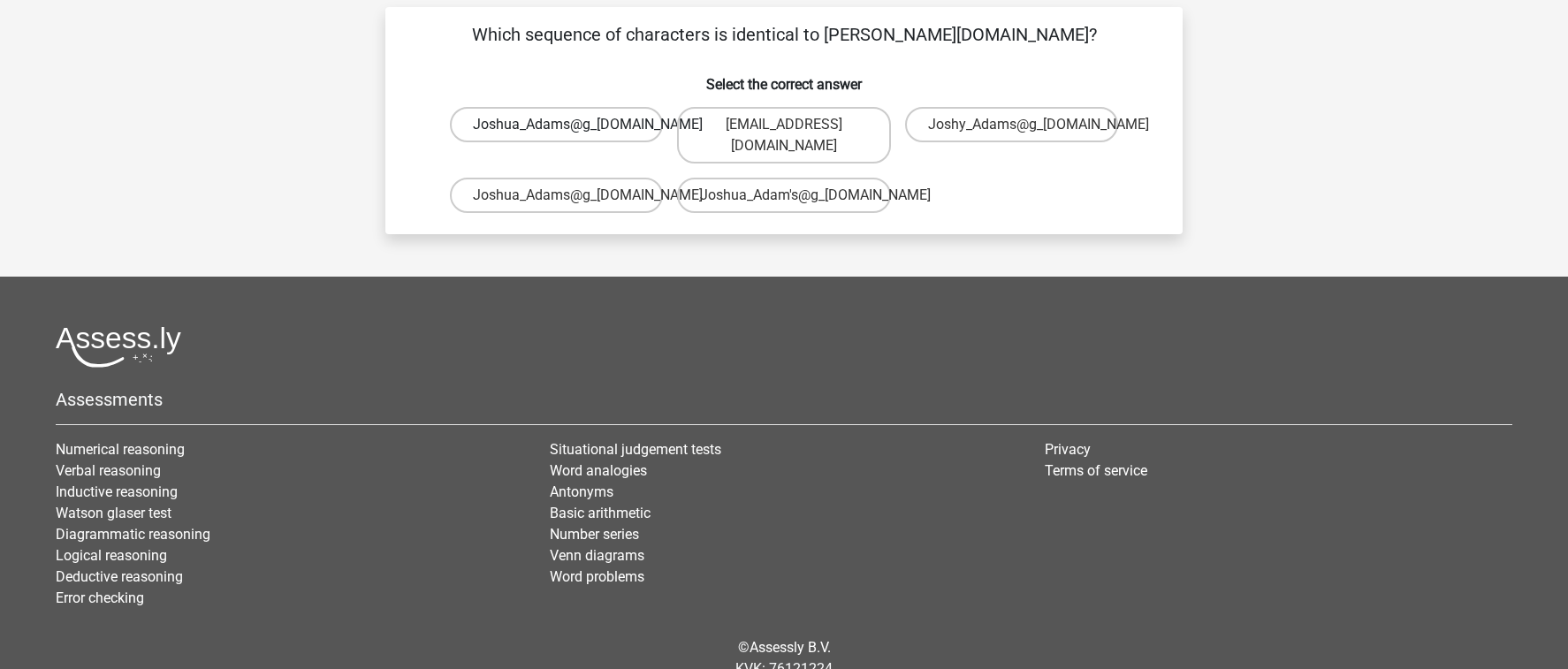
click at [627, 122] on label "Joshua_Adams@g_[DOMAIN_NAME]" at bounding box center [556, 124] width 213 height 35
click at [569, 125] on input "Joshua_Adams@g_[DOMAIN_NAME]" at bounding box center [563, 130] width 12 height 12
radio input "true"
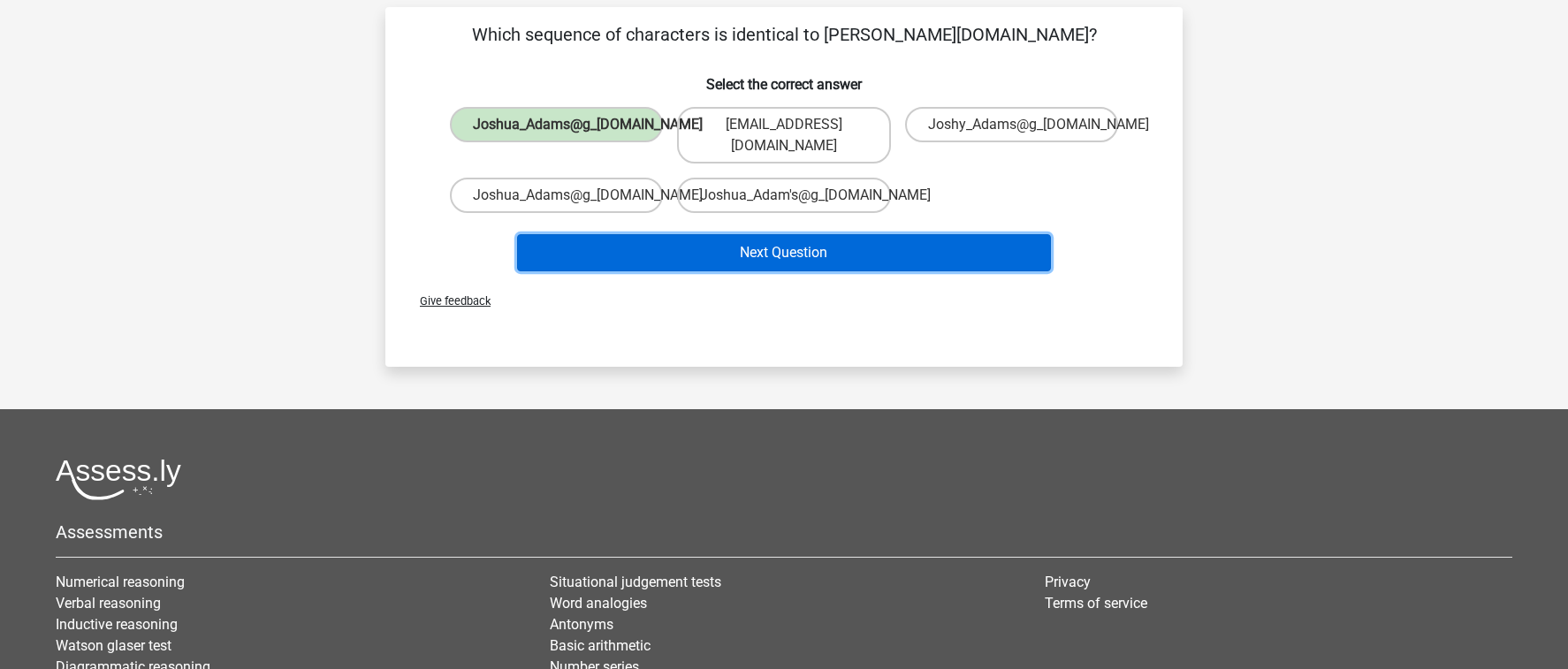
click at [744, 234] on button "Next Question" at bounding box center [784, 252] width 535 height 37
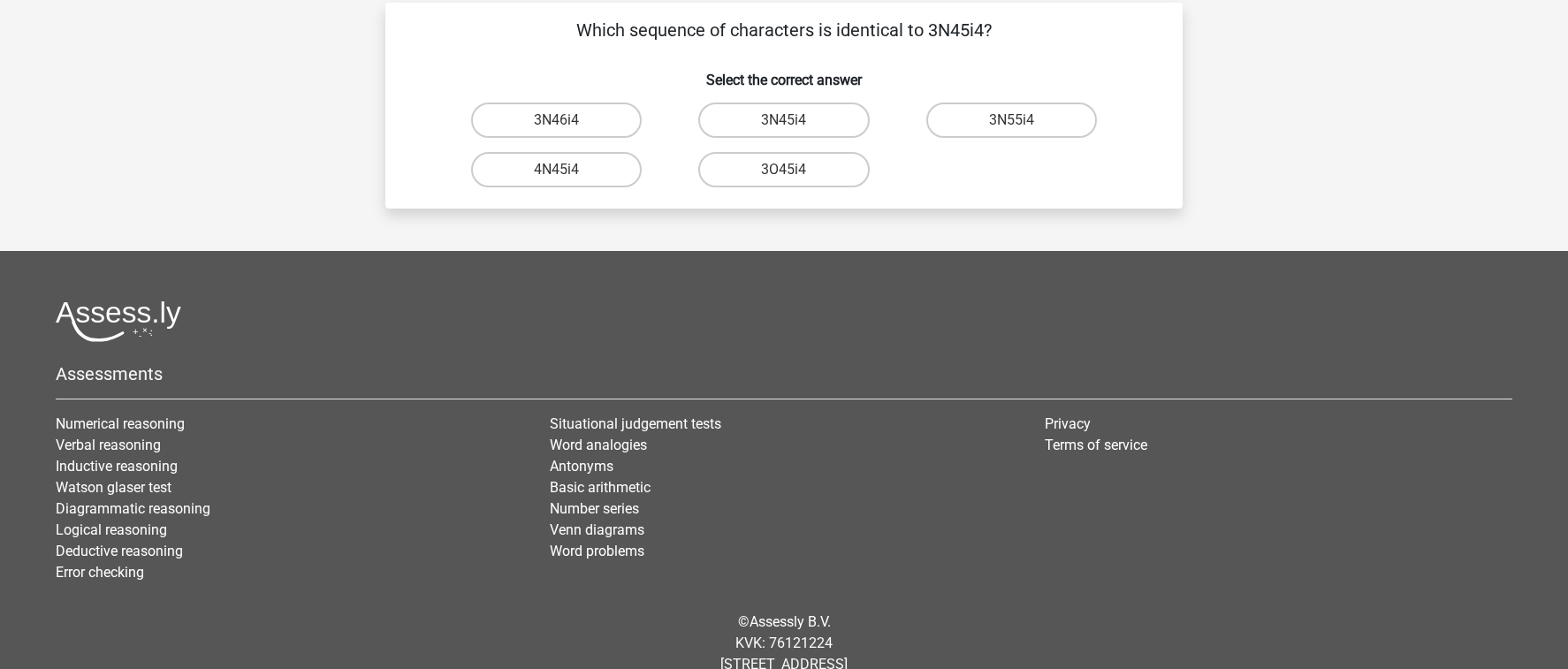
scroll to position [78, 0]
click at [606, 176] on label "4N45i4" at bounding box center [556, 170] width 171 height 35
click at [569, 176] on input "4N45i4" at bounding box center [563, 176] width 12 height 12
radio input "true"
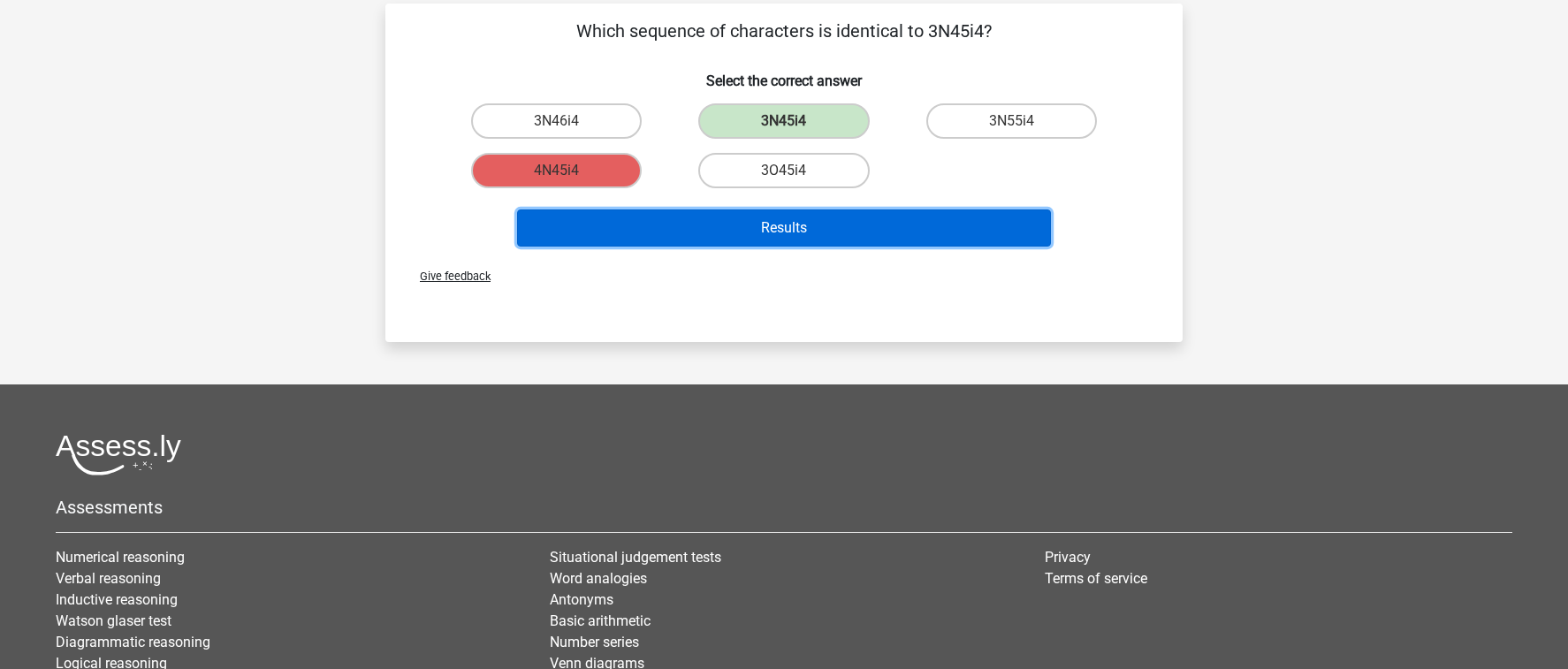
click at [733, 231] on button "Results" at bounding box center [784, 227] width 535 height 37
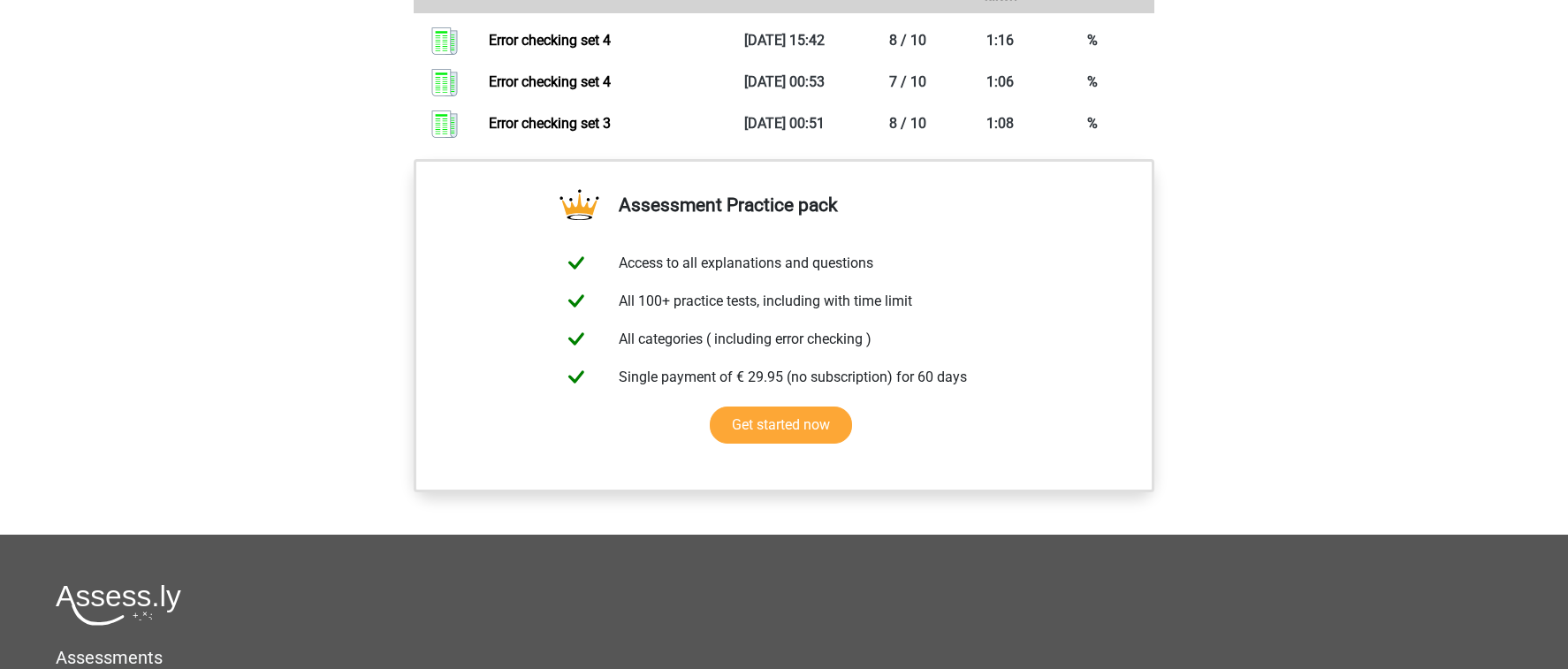
scroll to position [981, 0]
